Goal: Information Seeking & Learning: Learn about a topic

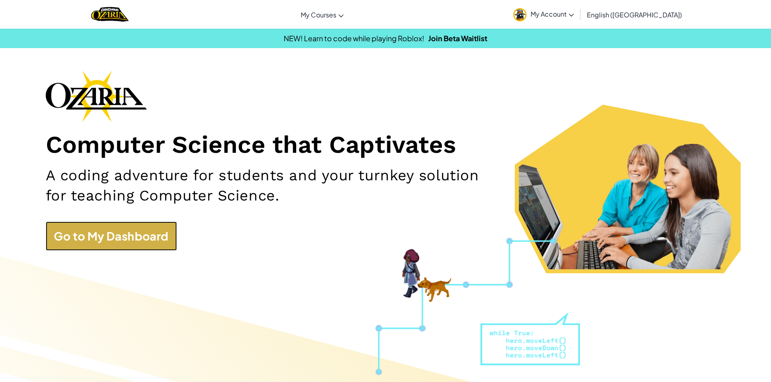
click at [159, 250] on link "Go to My Dashboard" at bounding box center [111, 236] width 131 height 29
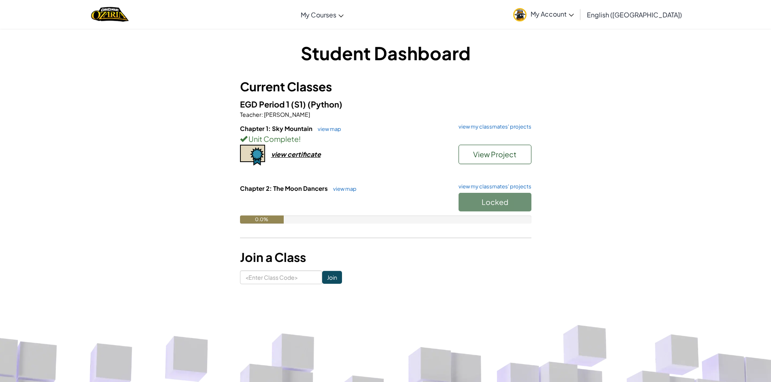
click at [574, 17] on span "My Account" at bounding box center [552, 14] width 43 height 8
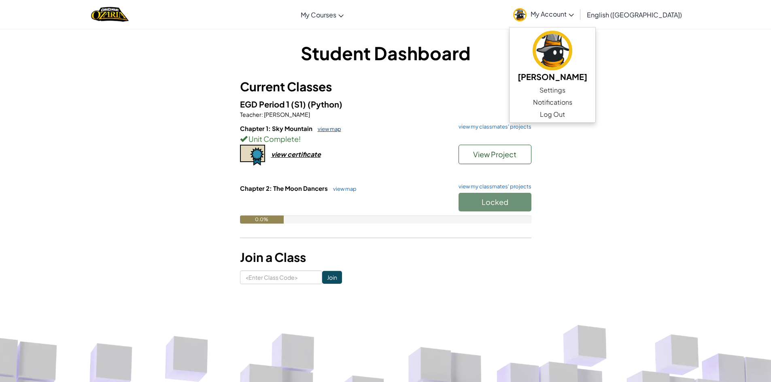
click at [320, 132] on link "view map" at bounding box center [328, 129] width 28 height 6
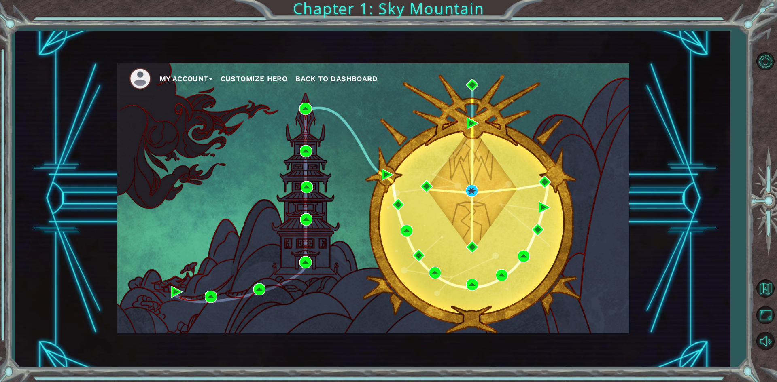
drag, startPoint x: 773, startPoint y: 32, endPoint x: 774, endPoint y: 36, distance: 4.6
click at [771, 35] on div "My Account Customize Hero Back to Dashboard Chapter 1: Sky Mountain" at bounding box center [388, 191] width 777 height 382
